Goal: Task Accomplishment & Management: Manage account settings

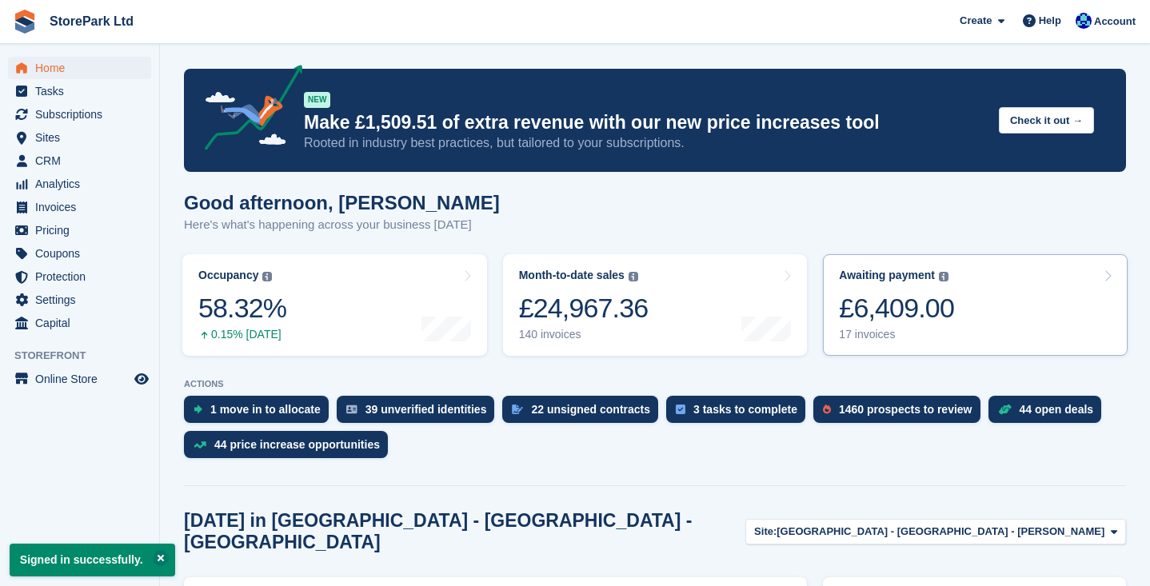
click at [982, 305] on link "Awaiting payment The total outstanding balance on all open invoices. £6,409.00 …" at bounding box center [975, 305] width 305 height 102
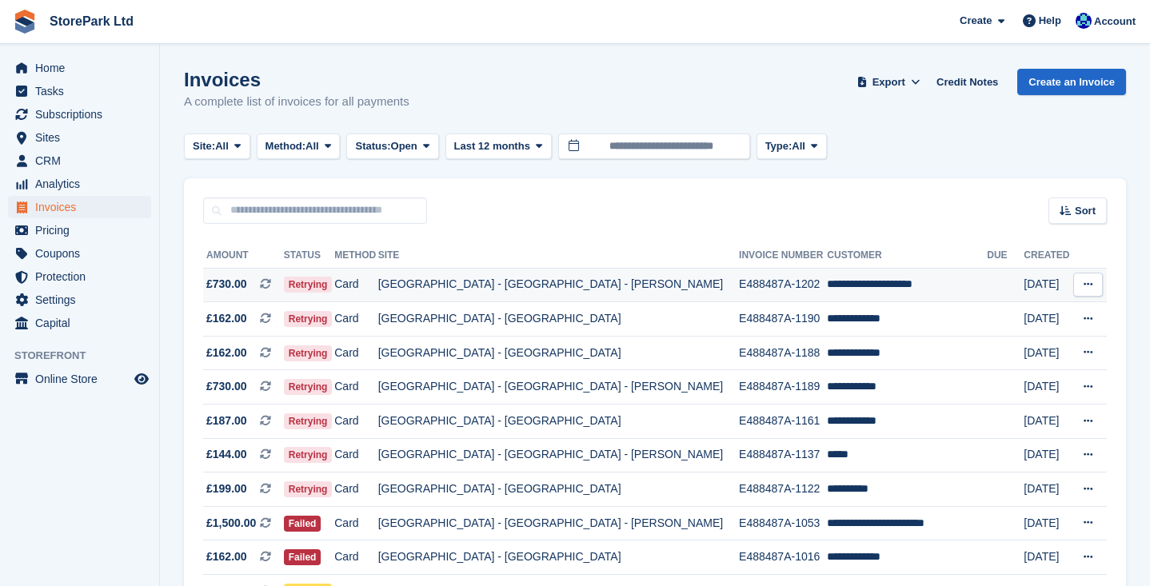
click at [377, 284] on td "Card" at bounding box center [355, 285] width 43 height 34
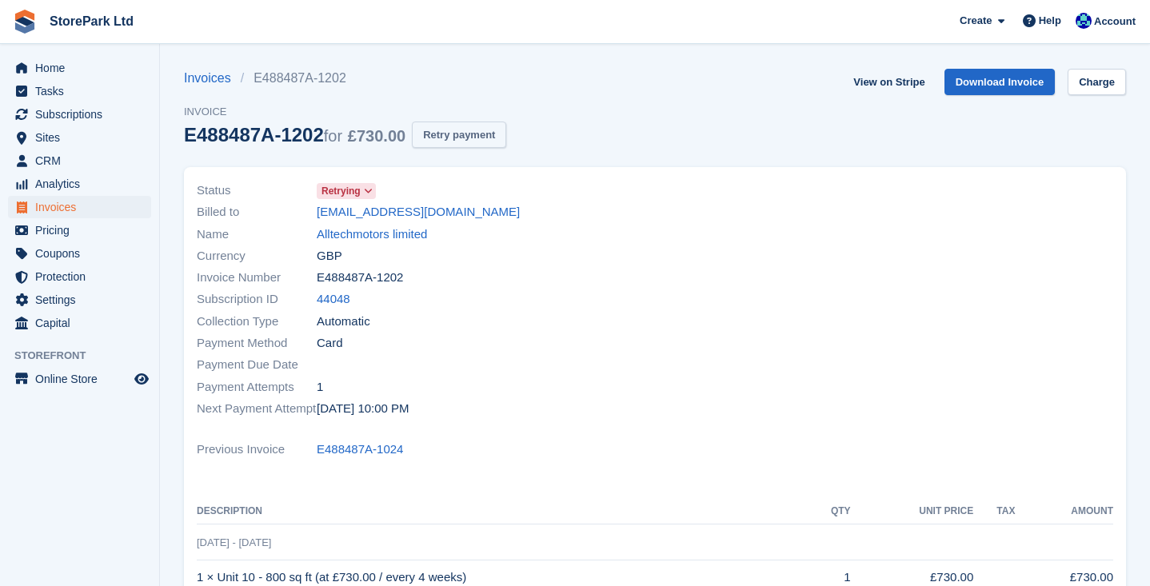
click at [451, 128] on button "Retry payment" at bounding box center [459, 135] width 94 height 26
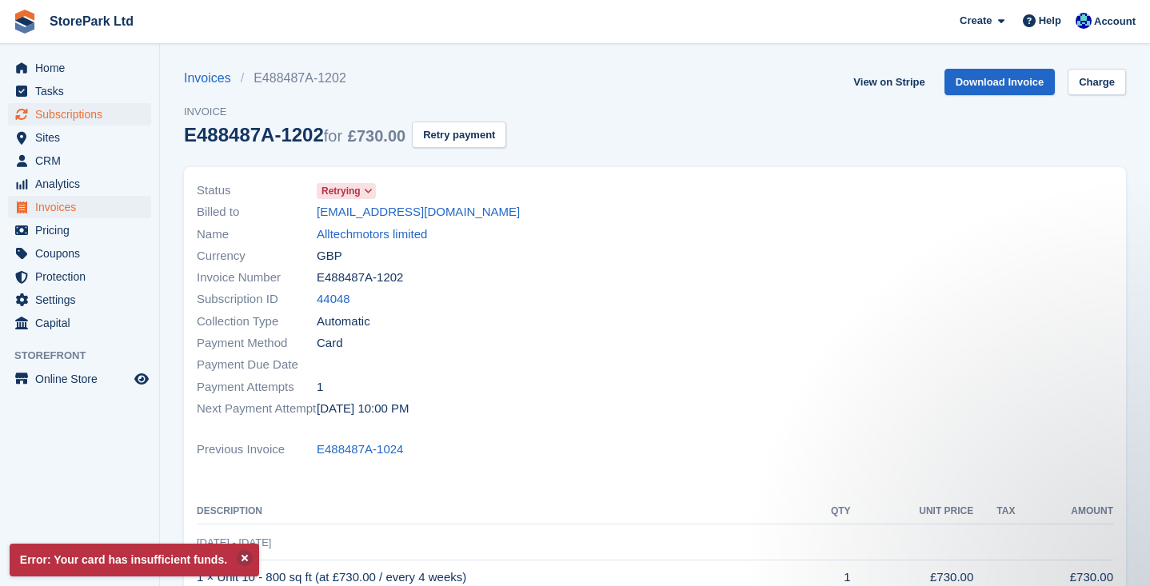
click at [86, 117] on span "Subscriptions" at bounding box center [83, 114] width 96 height 22
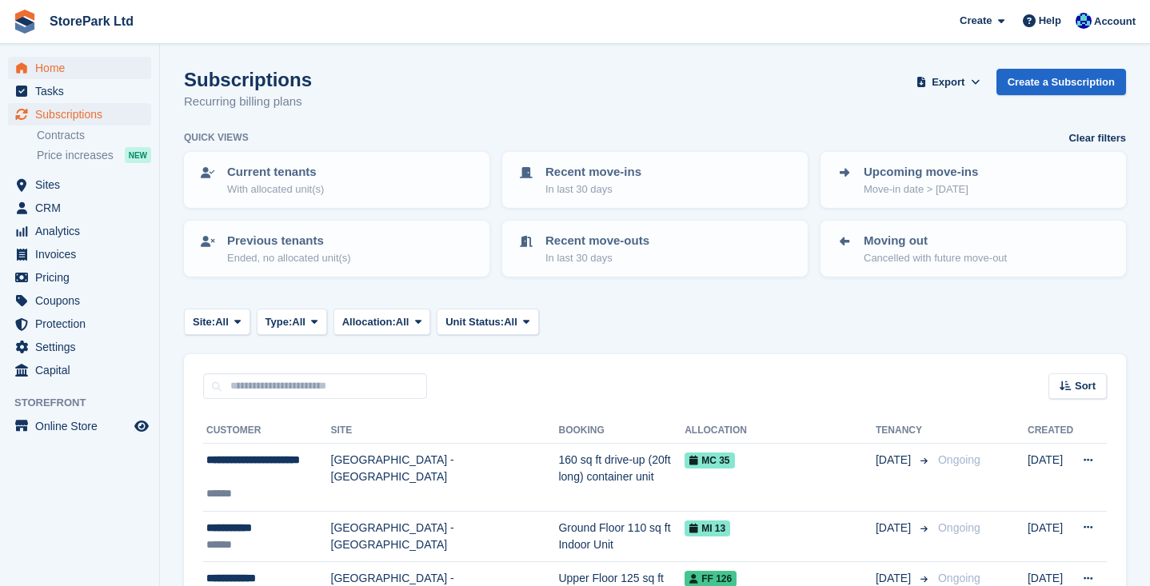
click at [83, 72] on span "Home" at bounding box center [83, 68] width 96 height 22
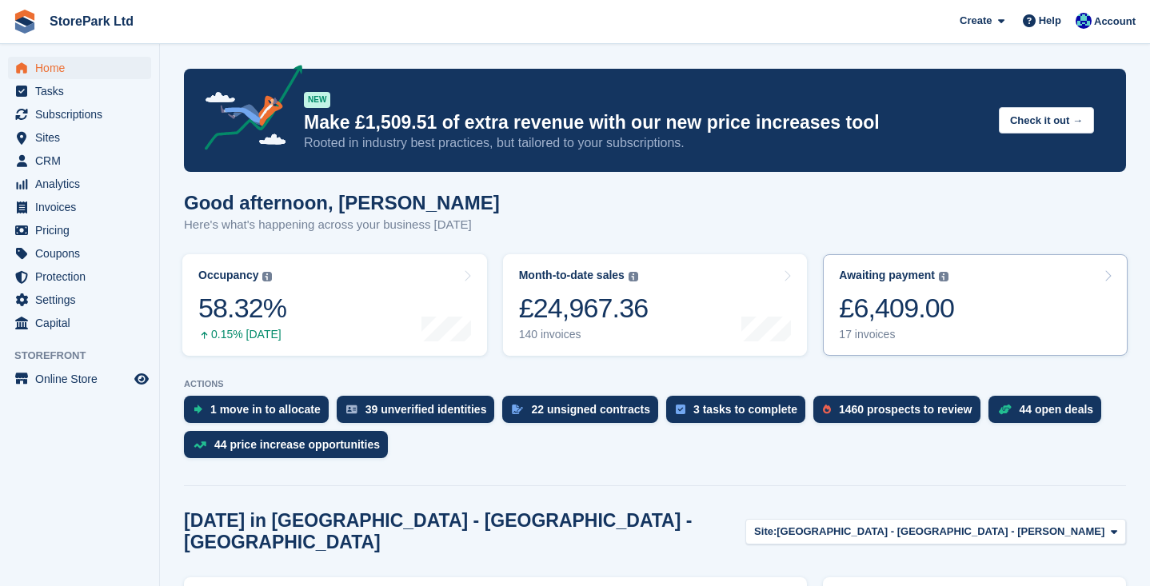
click at [992, 301] on link "Awaiting payment The total outstanding balance on all open invoices. £6,409.00 …" at bounding box center [975, 305] width 305 height 102
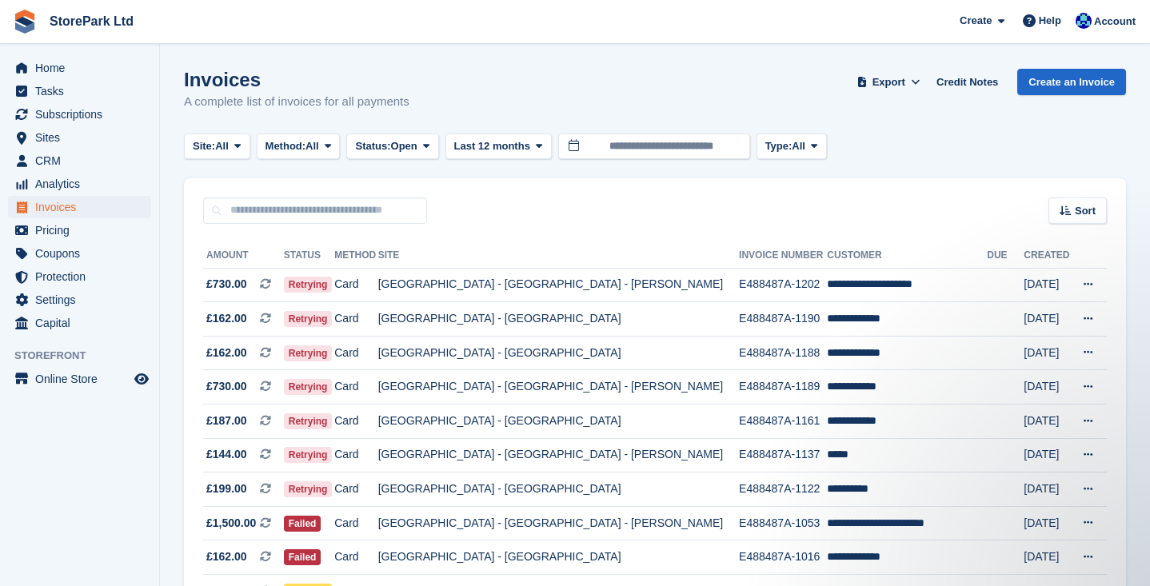
drag, startPoint x: 1144, startPoint y: 292, endPoint x: 1140, endPoint y: 392, distance: 100.1
click at [1140, 392] on section "Invoices A complete list of invoices for all payments Export Export Invoices Ex…" at bounding box center [655, 463] width 990 height 927
click at [1143, 352] on section "Invoices A complete list of invoices for all payments Export Export Invoices Ex…" at bounding box center [655, 463] width 990 height 927
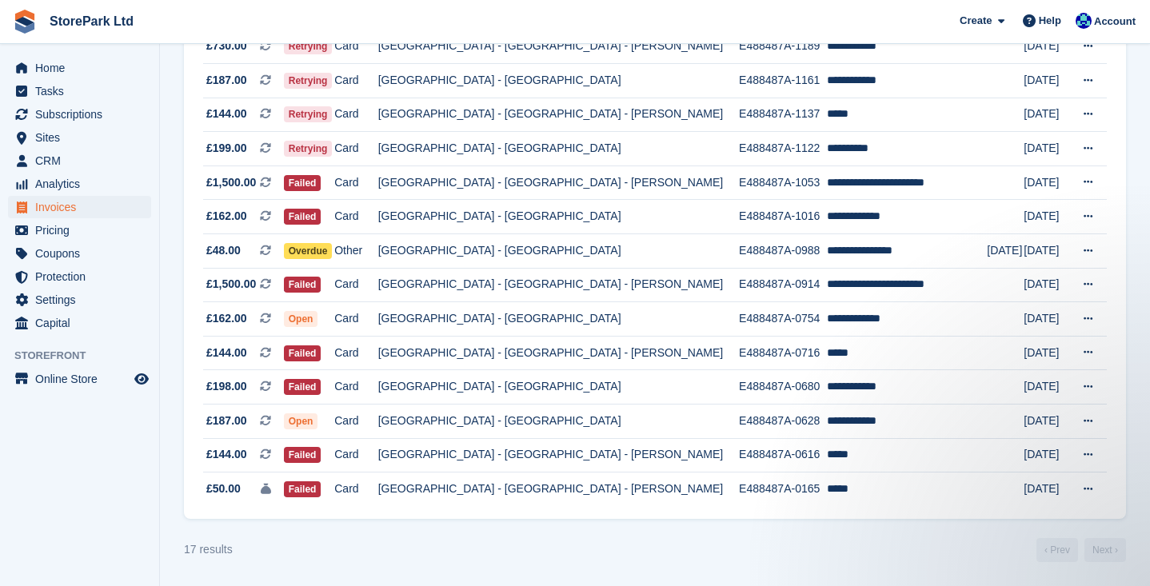
scroll to position [353, 0]
click at [1100, 385] on button at bounding box center [1088, 387] width 30 height 24
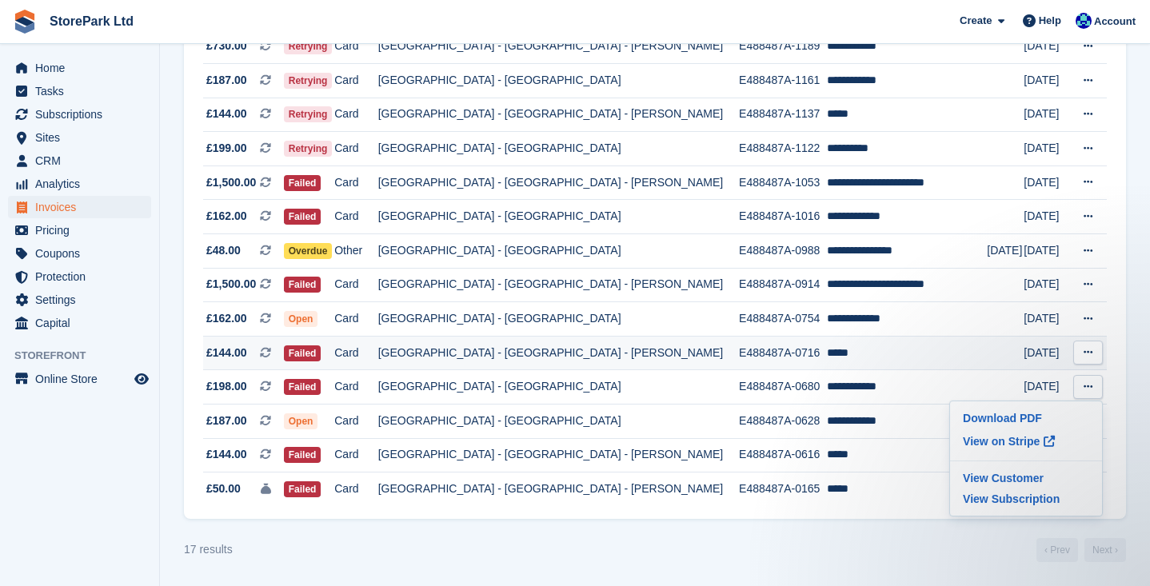
click at [890, 350] on td "*****" at bounding box center [907, 353] width 160 height 34
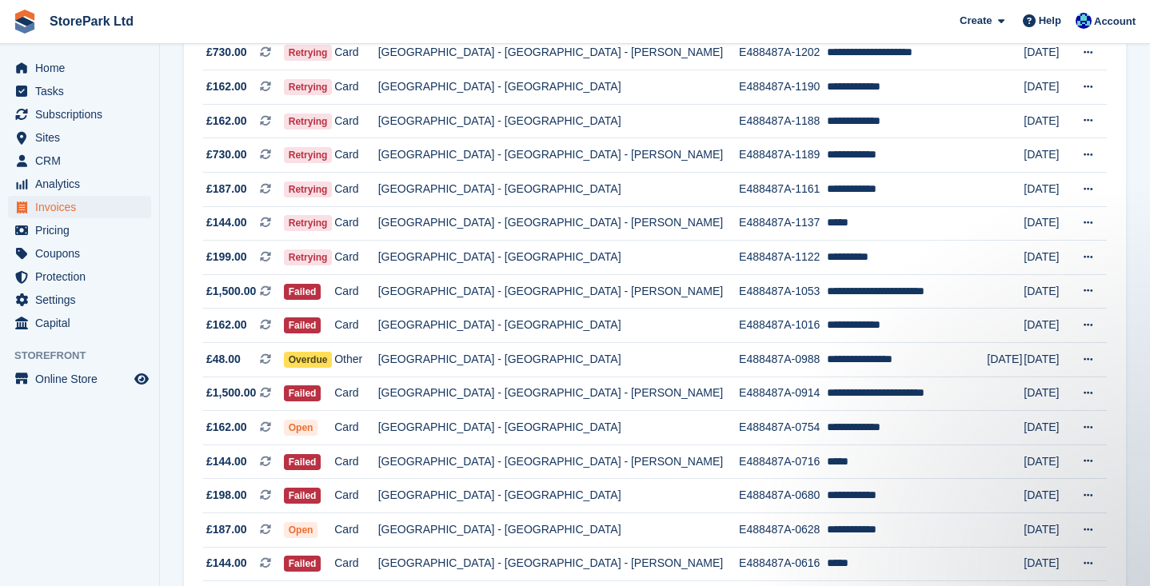
scroll to position [233, 0]
